Goal: Contribute content

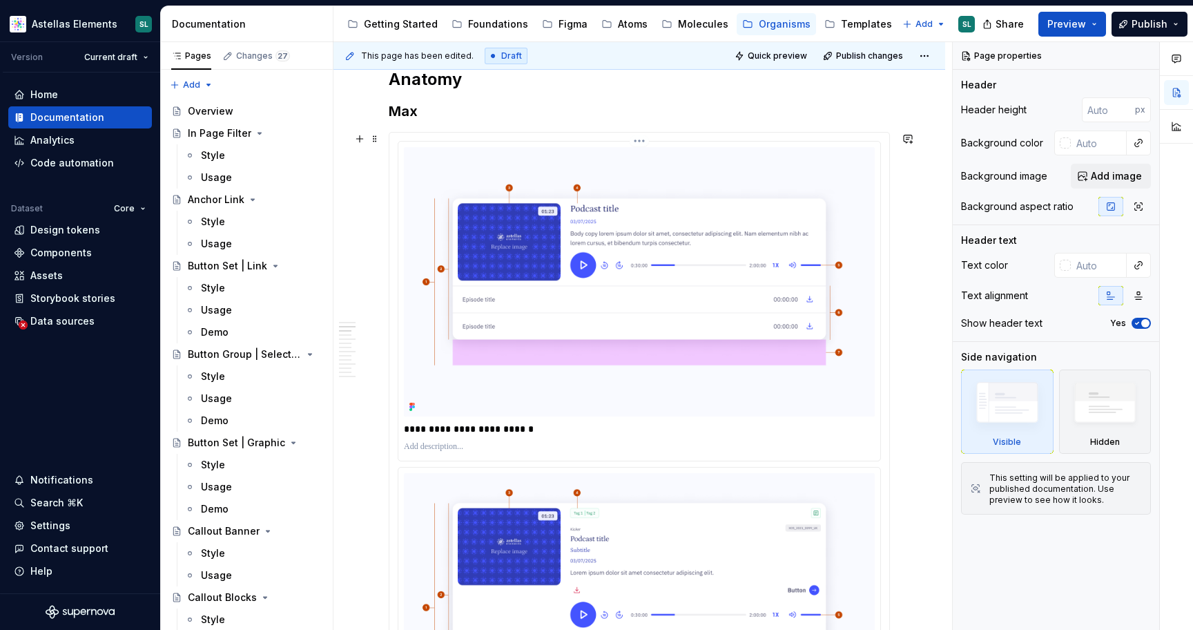
scroll to position [945, 0]
type textarea "*"
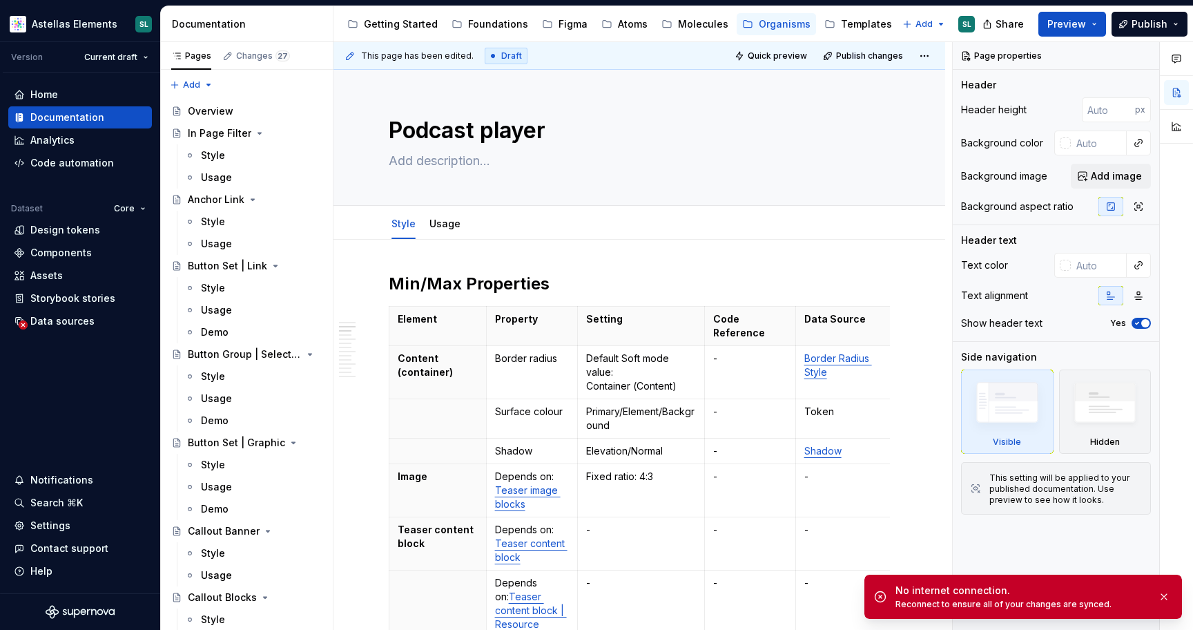
scroll to position [945, 0]
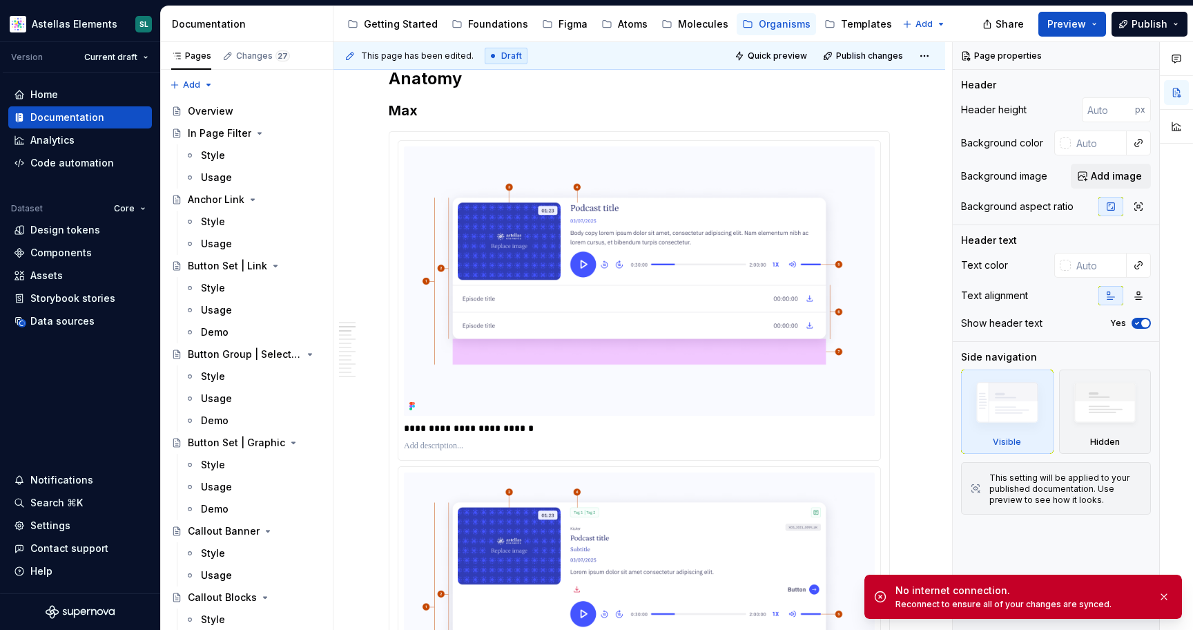
type textarea "*"
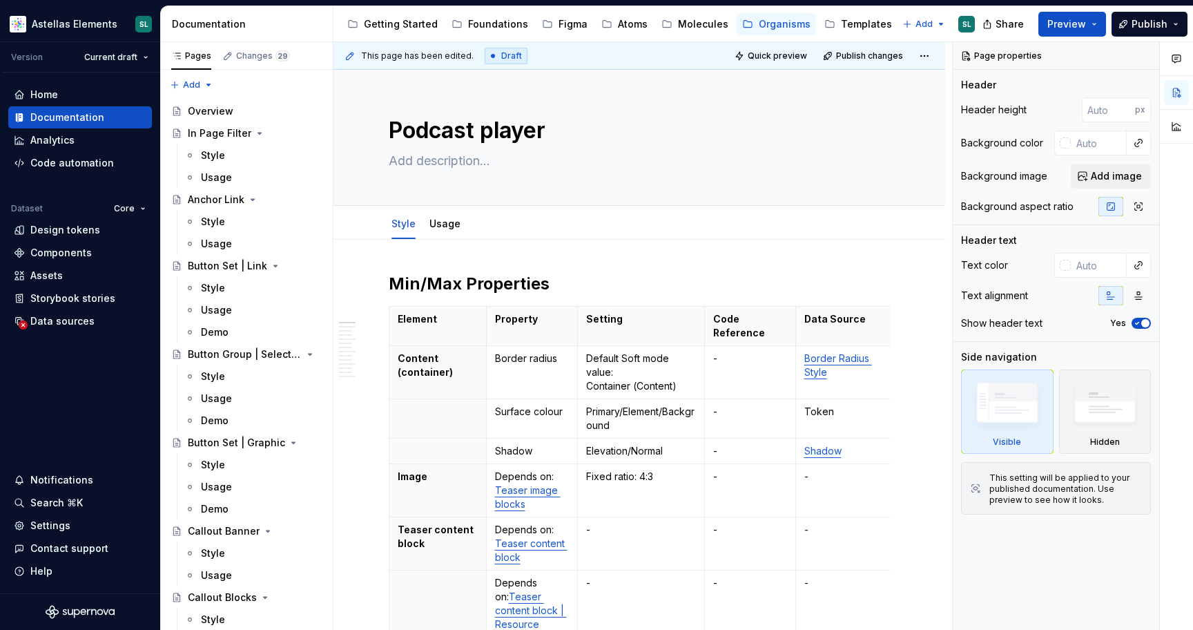
type textarea "*"
